Goal: Information Seeking & Learning: Learn about a topic

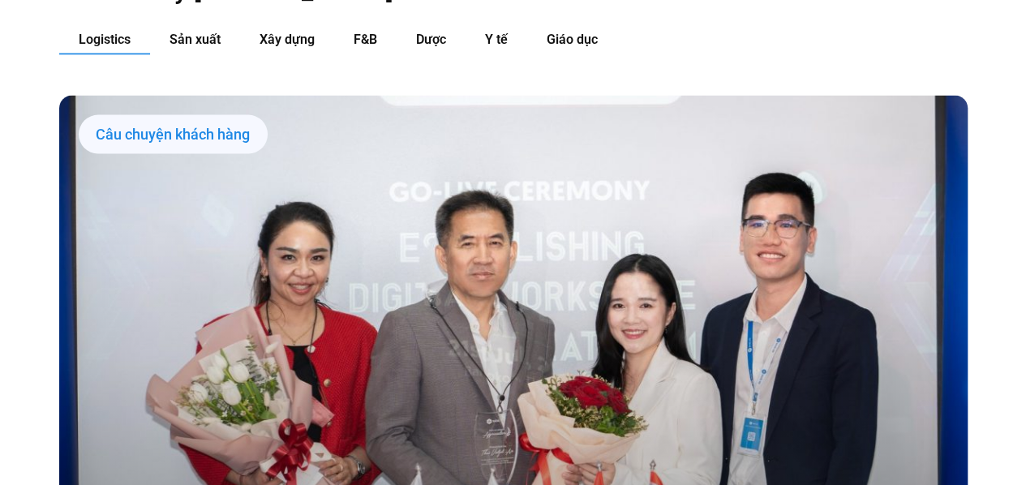
scroll to position [1698, 0]
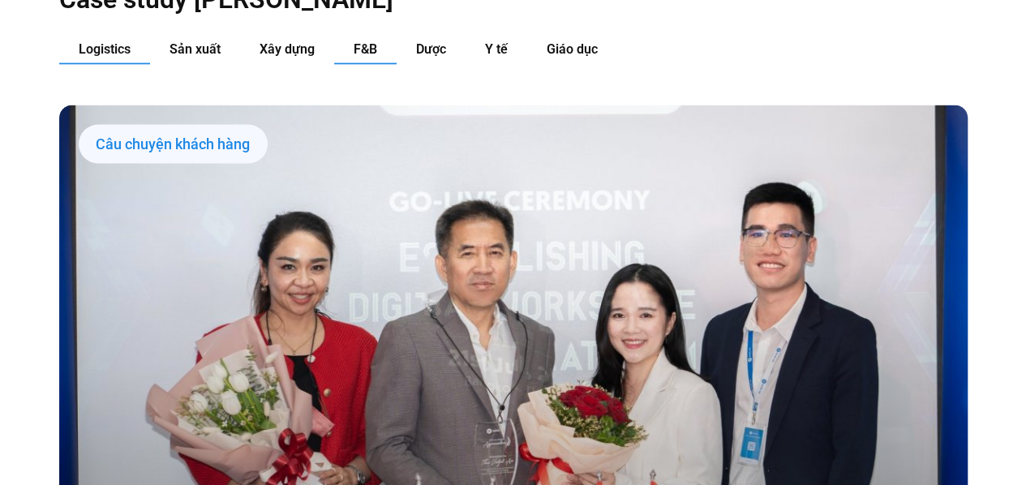
click at [336, 35] on button "F&B" at bounding box center [365, 50] width 62 height 30
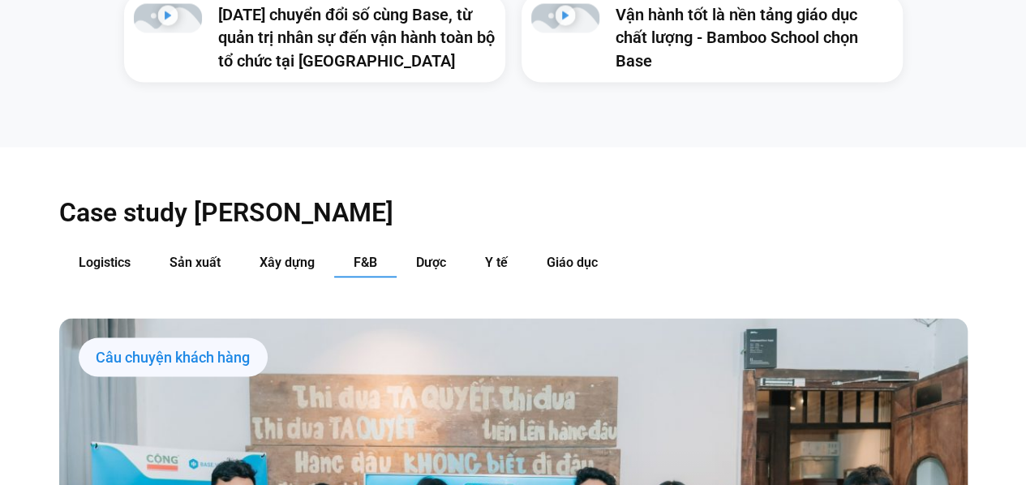
scroll to position [1482, 0]
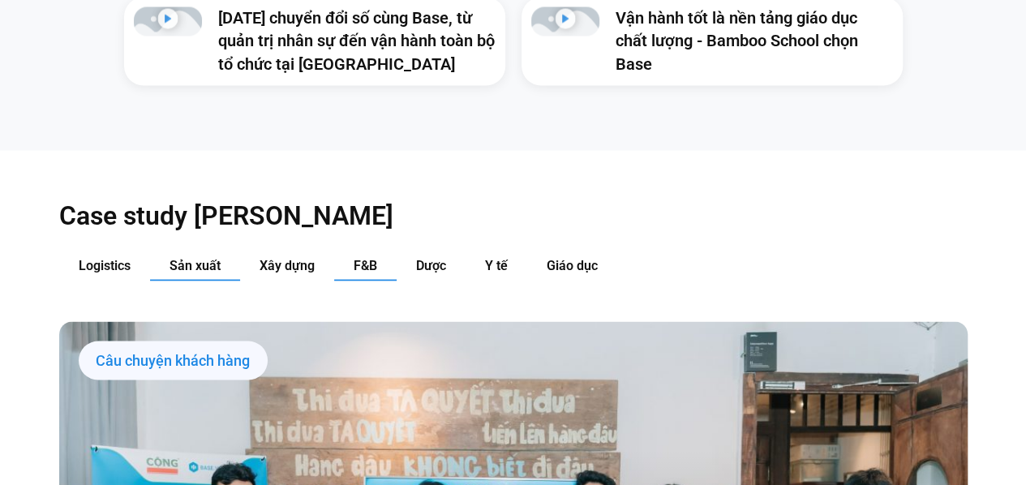
click at [218, 257] on span "Sản xuất" at bounding box center [195, 264] width 51 height 15
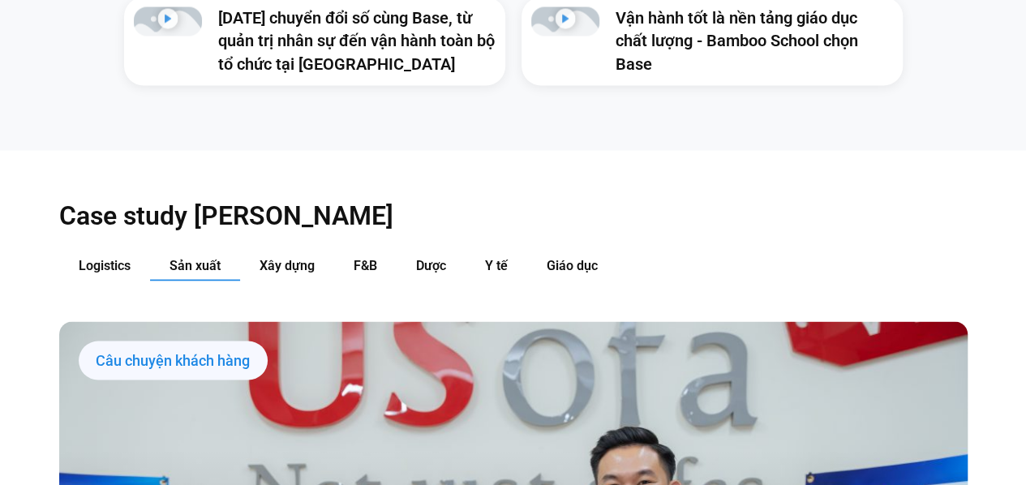
click at [317, 251] on button "Xây dựng" at bounding box center [287, 266] width 94 height 30
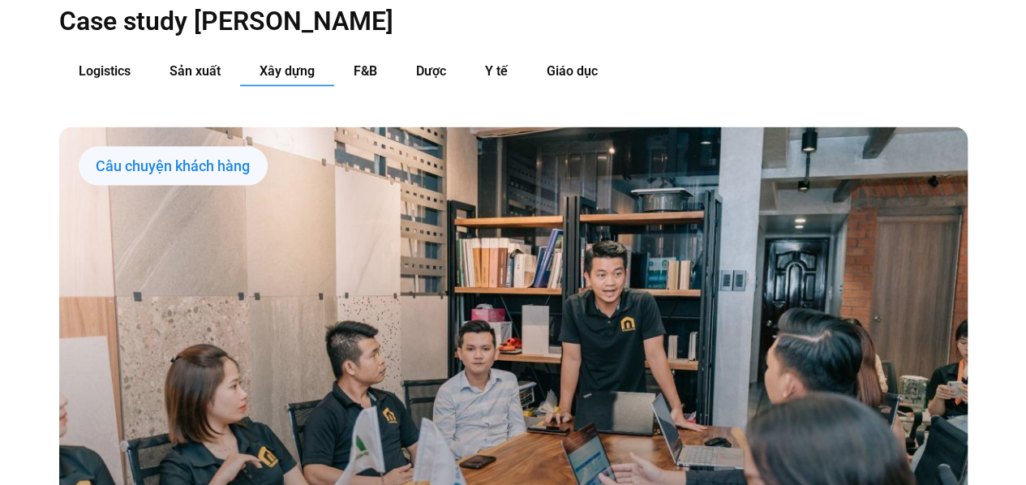
scroll to position [1570, 0]
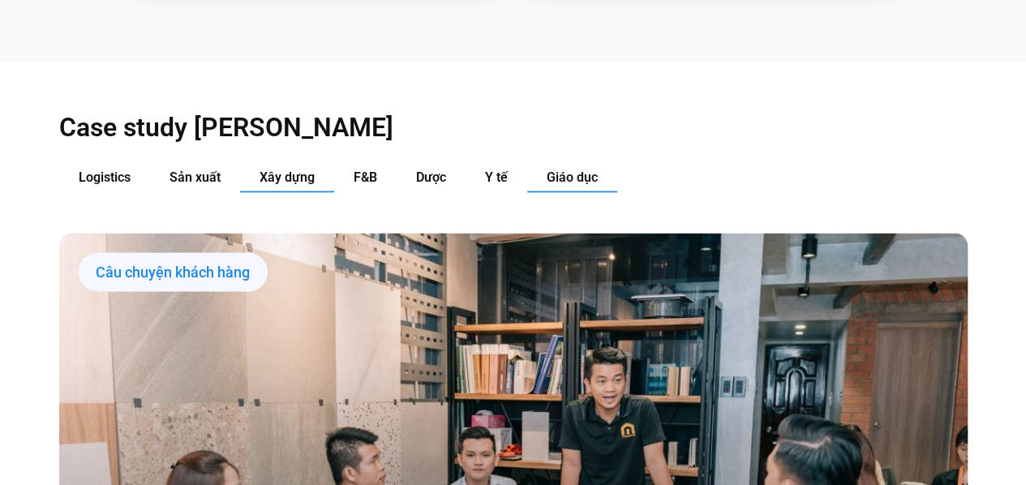
click at [595, 163] on button "Giáo dục" at bounding box center [572, 178] width 90 height 30
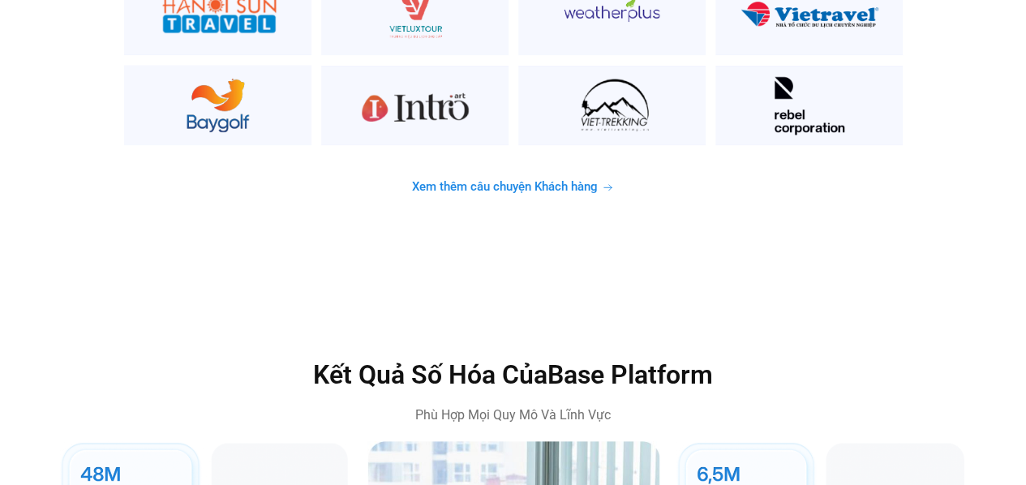
scroll to position [3723, 0]
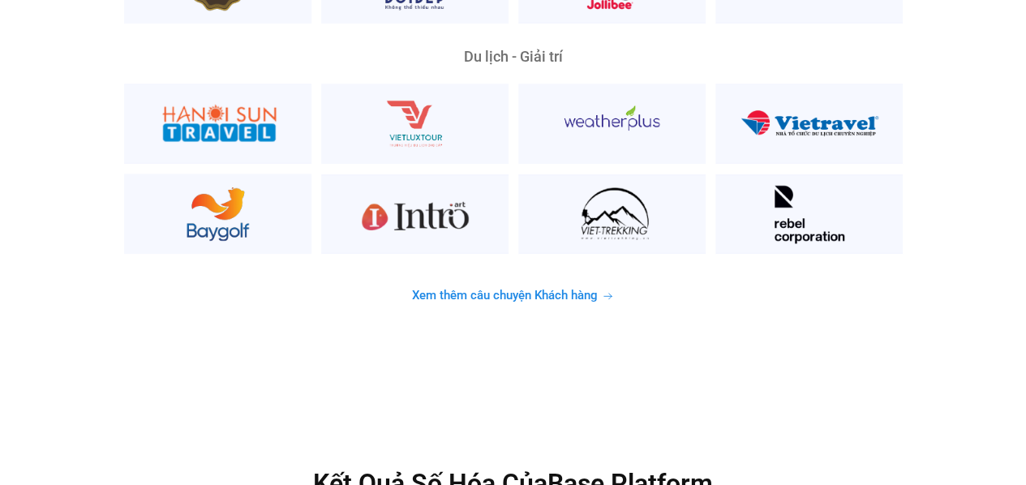
click at [527, 290] on span "Xem thêm câu chuyện Khách hàng" at bounding box center [505, 296] width 186 height 12
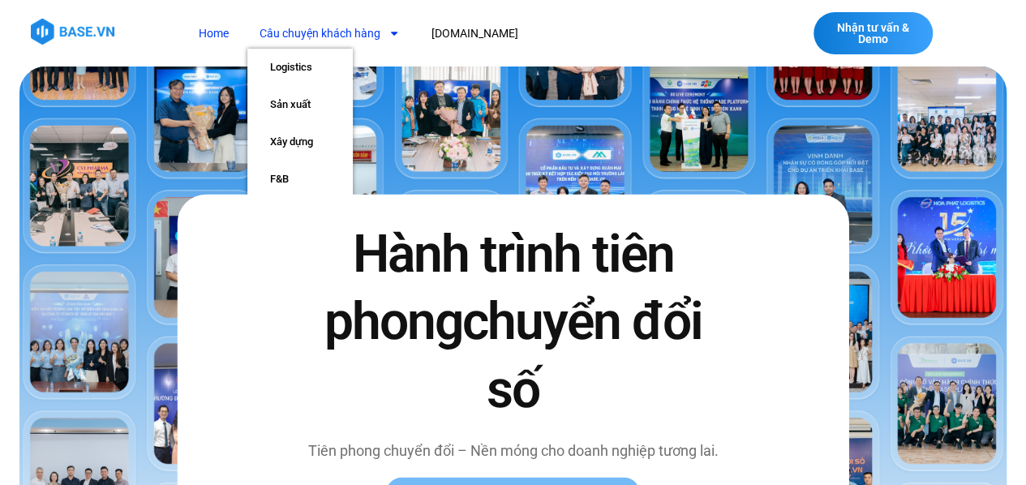
click at [372, 40] on link "Câu chuyện khách hàng" at bounding box center [329, 34] width 165 height 30
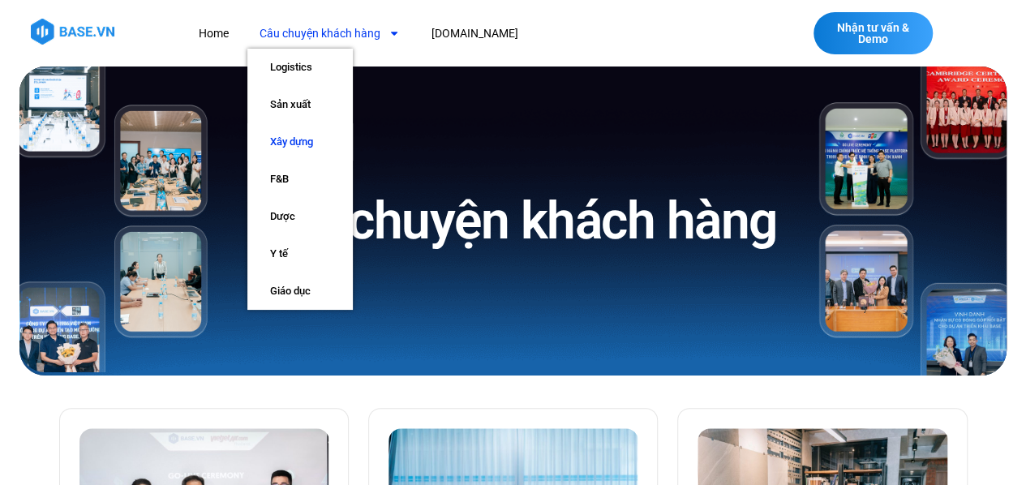
scroll to position [21, 0]
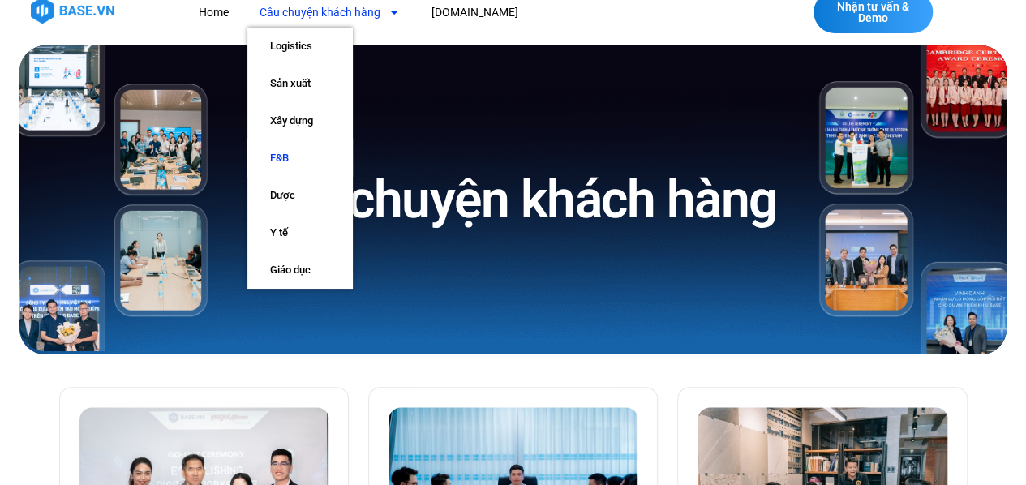
click at [296, 145] on link "F&B" at bounding box center [299, 158] width 105 height 37
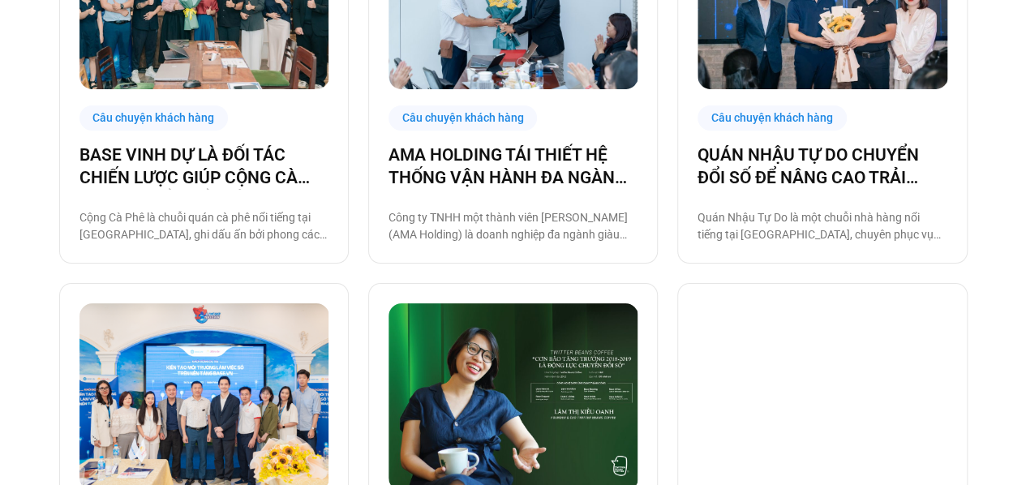
scroll to position [527, 0]
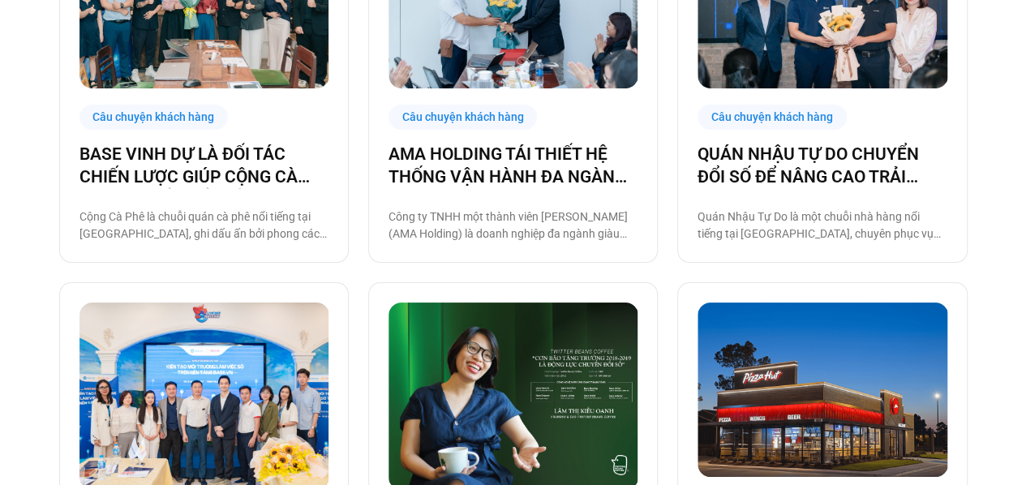
click at [778, 334] on img at bounding box center [823, 390] width 250 height 174
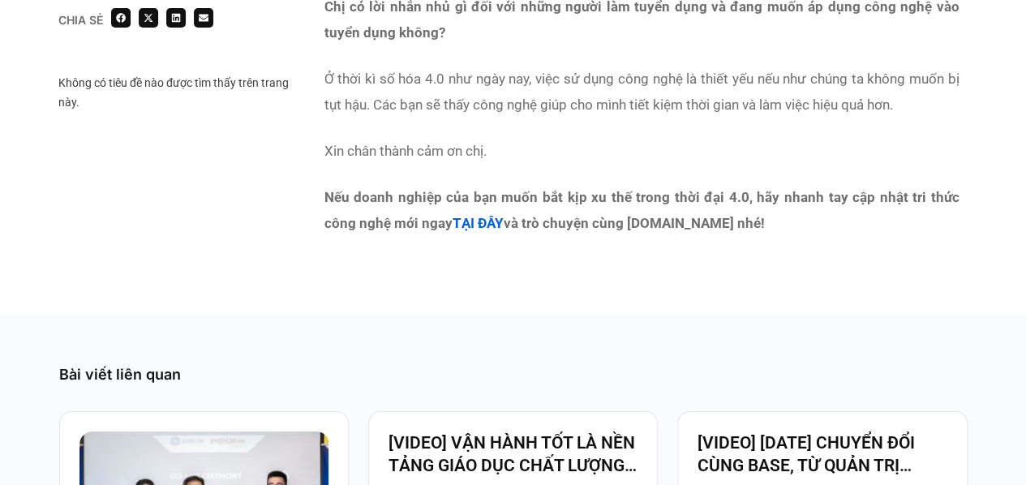
scroll to position [3006, 0]
